Goal: Information Seeking & Learning: Check status

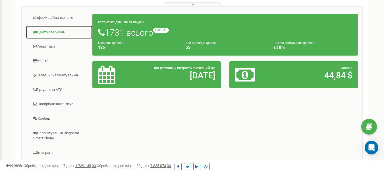
click at [53, 36] on link "Центр звернень" at bounding box center [59, 32] width 67 height 14
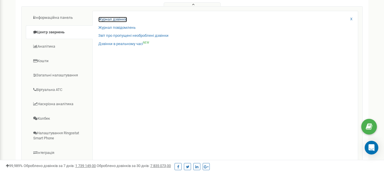
click at [119, 22] on link "Журнал дзвінків" at bounding box center [112, 19] width 29 height 5
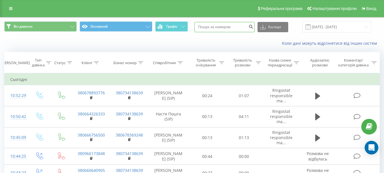
click at [225, 28] on input at bounding box center [224, 27] width 60 height 10
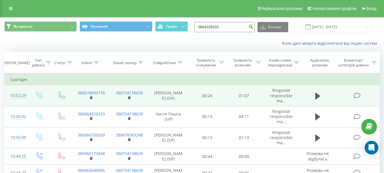
type input "0664326333"
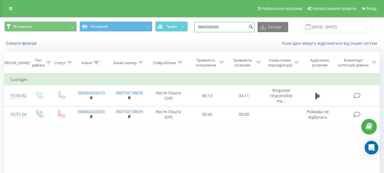
click at [233, 28] on input "0664326333" at bounding box center [224, 27] width 60 height 10
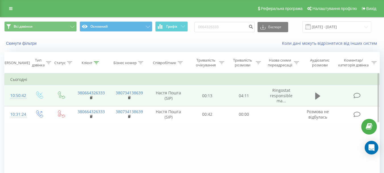
click at [317, 95] on icon at bounding box center [317, 95] width 5 height 7
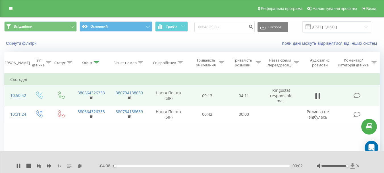
drag, startPoint x: 332, startPoint y: 165, endPoint x: 354, endPoint y: 164, distance: 21.6
click at [354, 164] on div at bounding box center [339, 166] width 44 height 6
click at [126, 166] on div "00:05" at bounding box center [201, 166] width 177 height 2
click at [140, 165] on div "00:38" at bounding box center [201, 166] width 177 height 2
click at [161, 165] on div "00:52" at bounding box center [201, 166] width 177 height 2
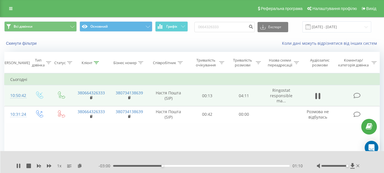
click at [171, 165] on div "01:10" at bounding box center [201, 166] width 177 height 2
click at [183, 165] on div "01:27" at bounding box center [201, 166] width 177 height 2
click at [195, 166] on div "01:45" at bounding box center [201, 166] width 177 height 2
click at [209, 165] on div "02:15" at bounding box center [201, 166] width 177 height 2
click at [231, 165] on div "02:47" at bounding box center [201, 166] width 177 height 2
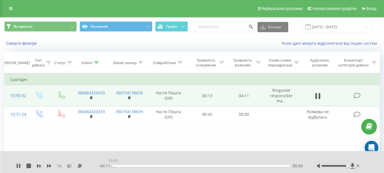
click at [250, 165] on div "00:00" at bounding box center [201, 166] width 177 height 2
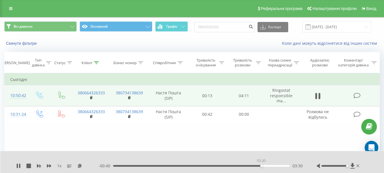
click at [261, 165] on div "03:30" at bounding box center [201, 166] width 177 height 2
